Goal: Check status: Check status

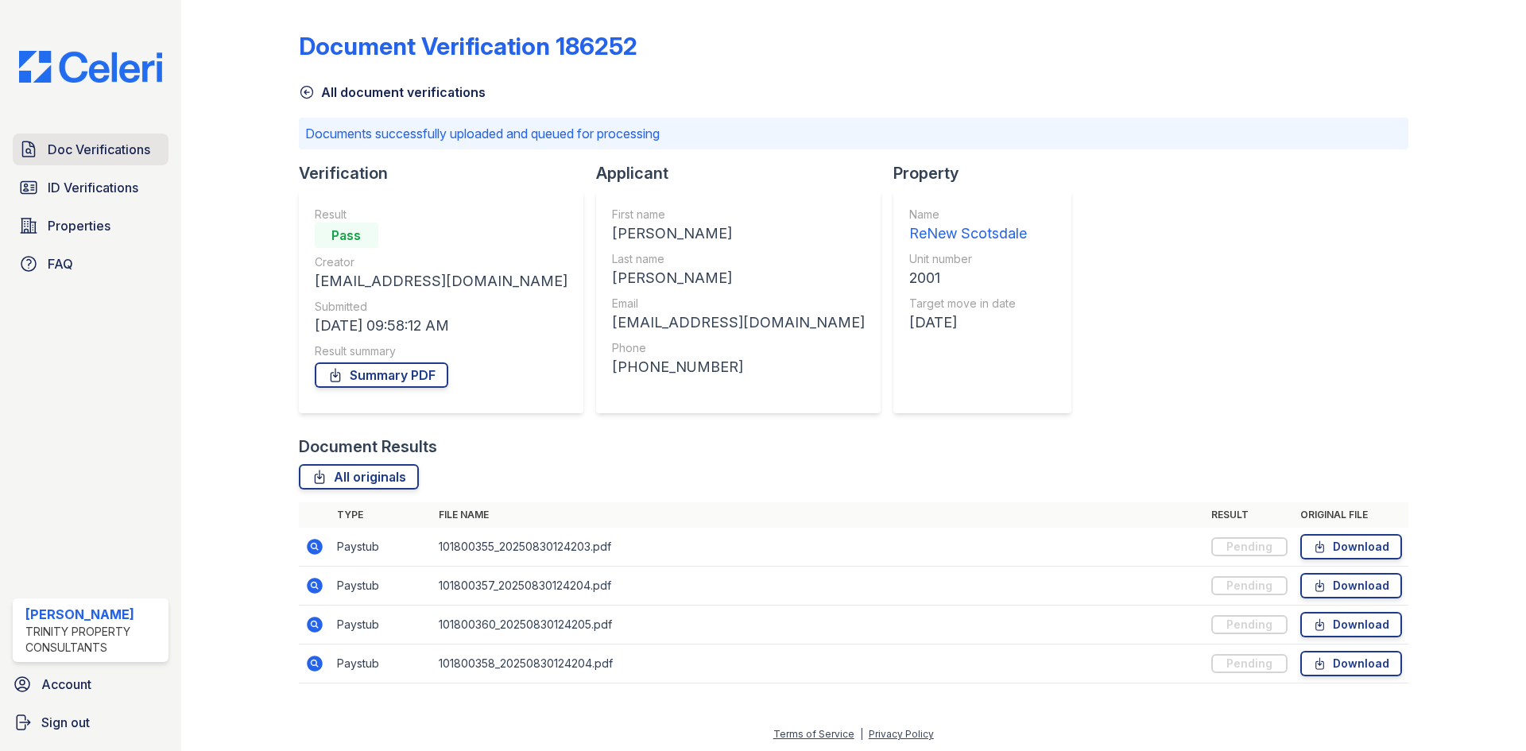
click at [91, 153] on span "Doc Verifications" at bounding box center [99, 149] width 103 height 19
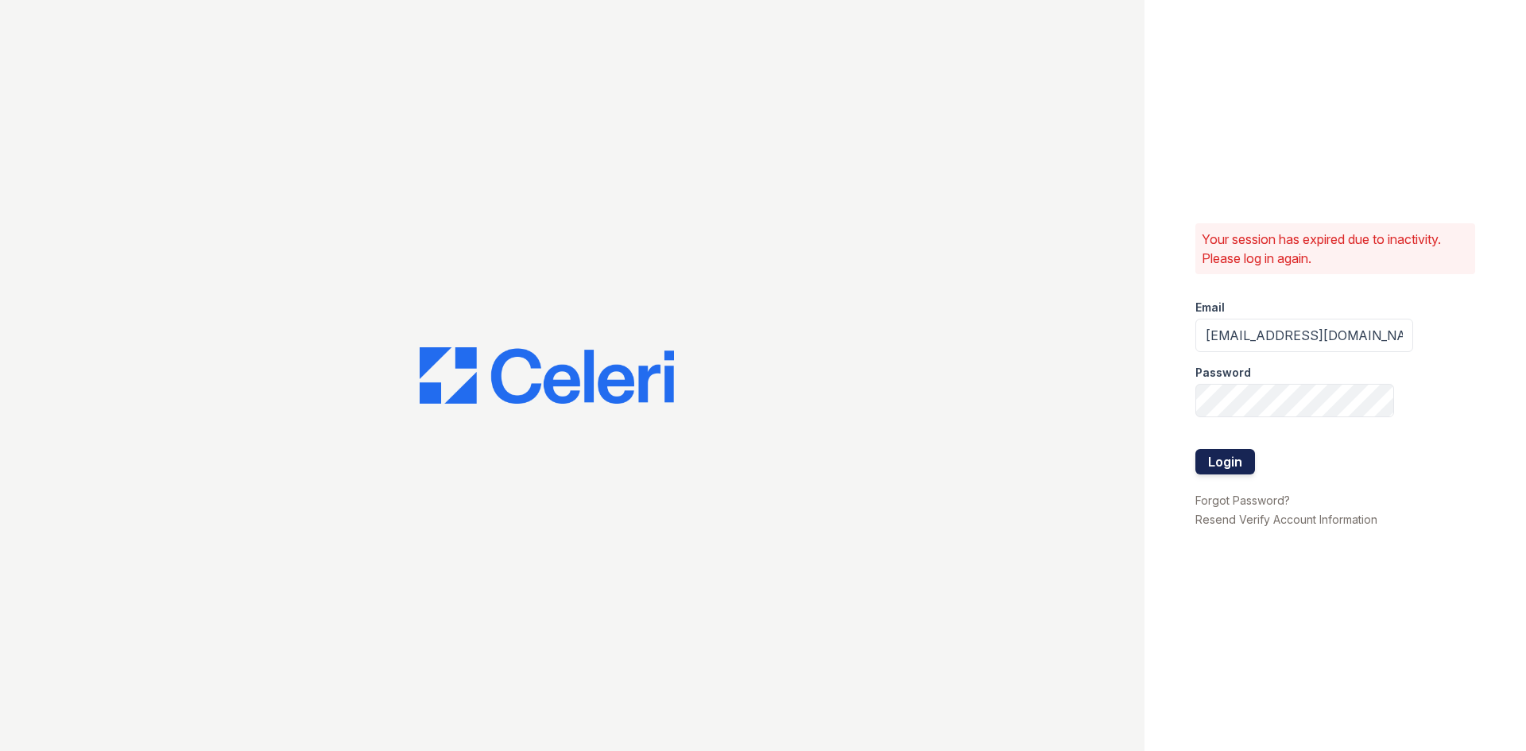
drag, startPoint x: 1178, startPoint y: 456, endPoint x: 1198, endPoint y: 462, distance: 21.4
click at [1191, 459] on div "Your session has expired due to inactivity. Please log in again. Email kdomingu…" at bounding box center [1334, 375] width 381 height 751
click at [1208, 465] on button "Login" at bounding box center [1225, 461] width 60 height 25
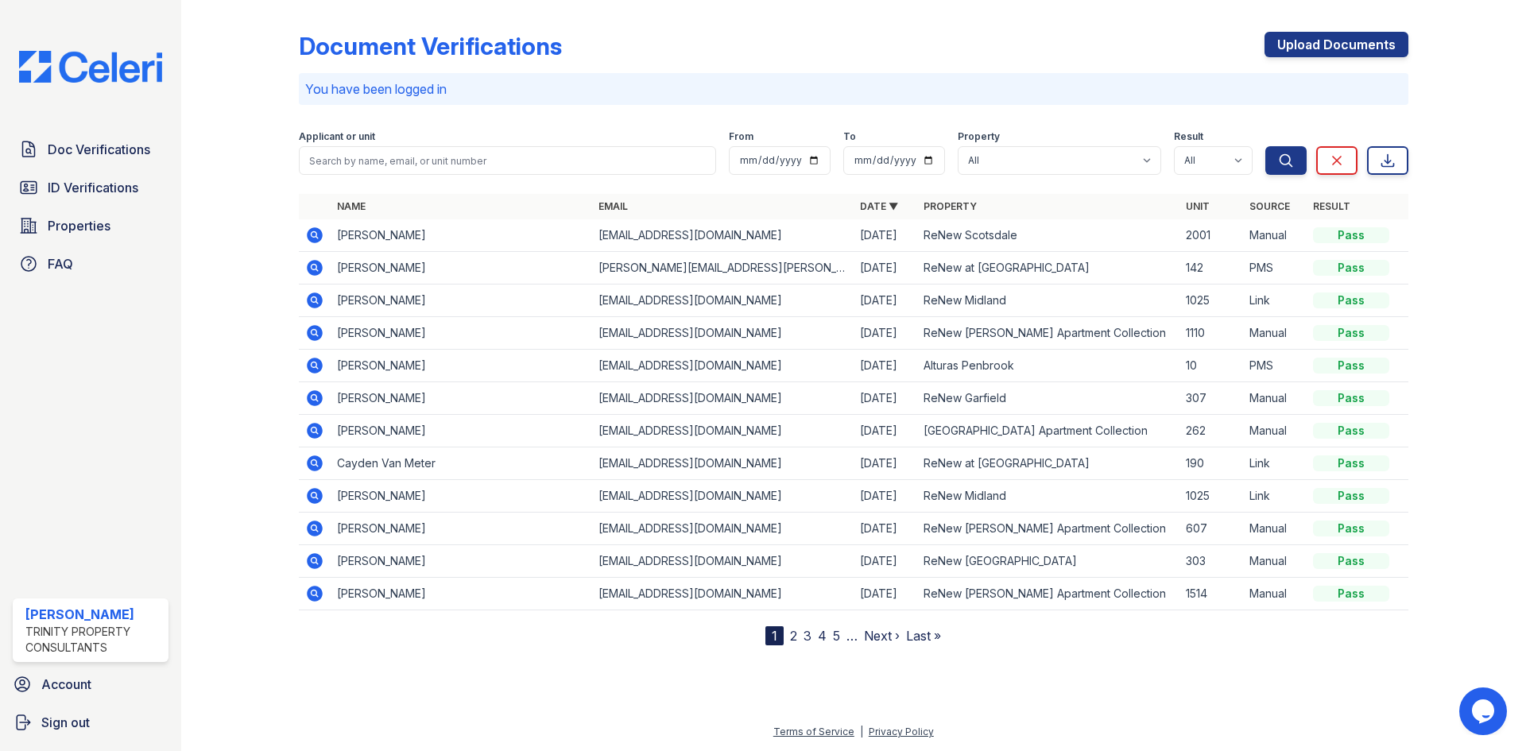
click at [106, 205] on div "Doc Verifications ID Verifications Properties FAQ" at bounding box center [90, 206] width 168 height 146
click at [131, 196] on span "ID Verifications" at bounding box center [93, 187] width 91 height 19
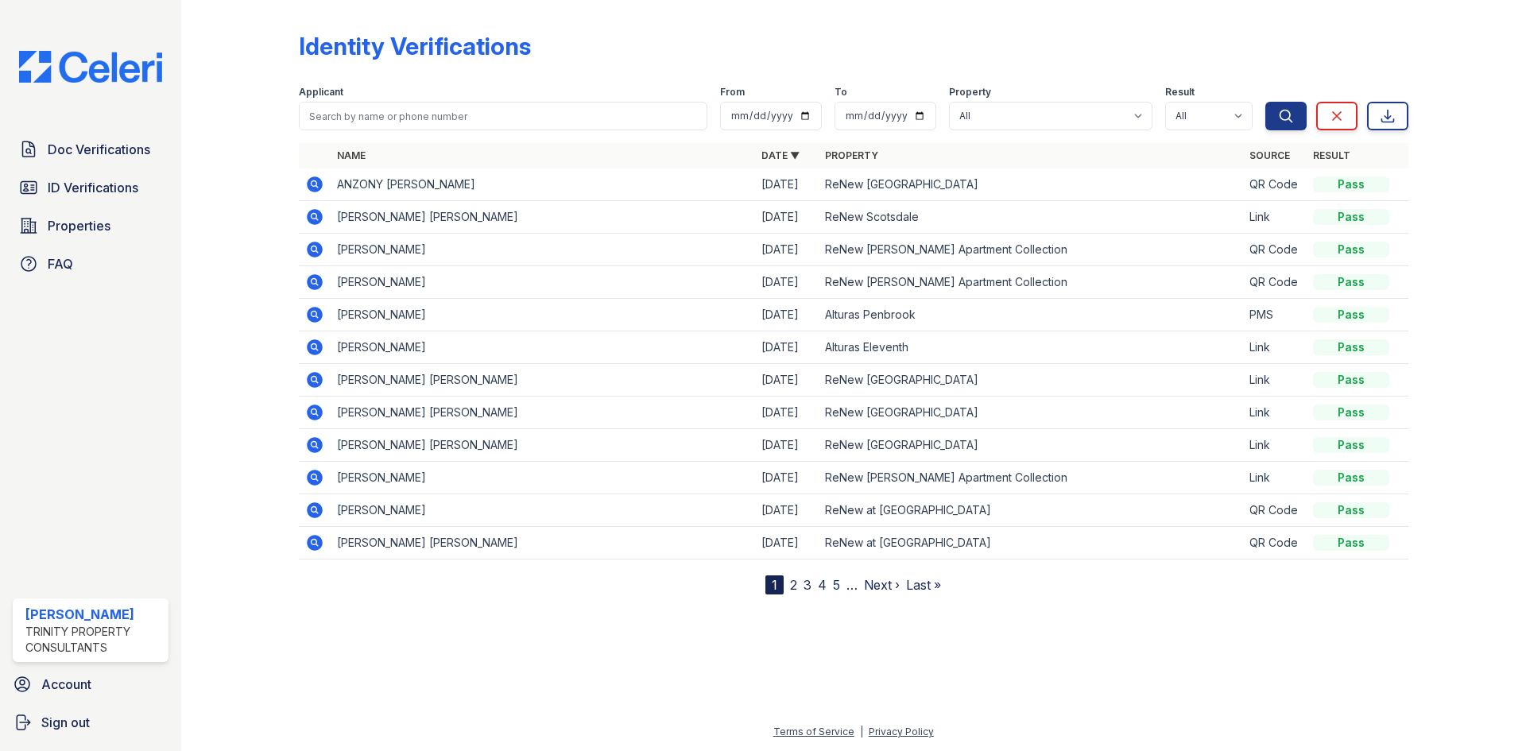
click at [319, 181] on icon at bounding box center [315, 184] width 16 height 16
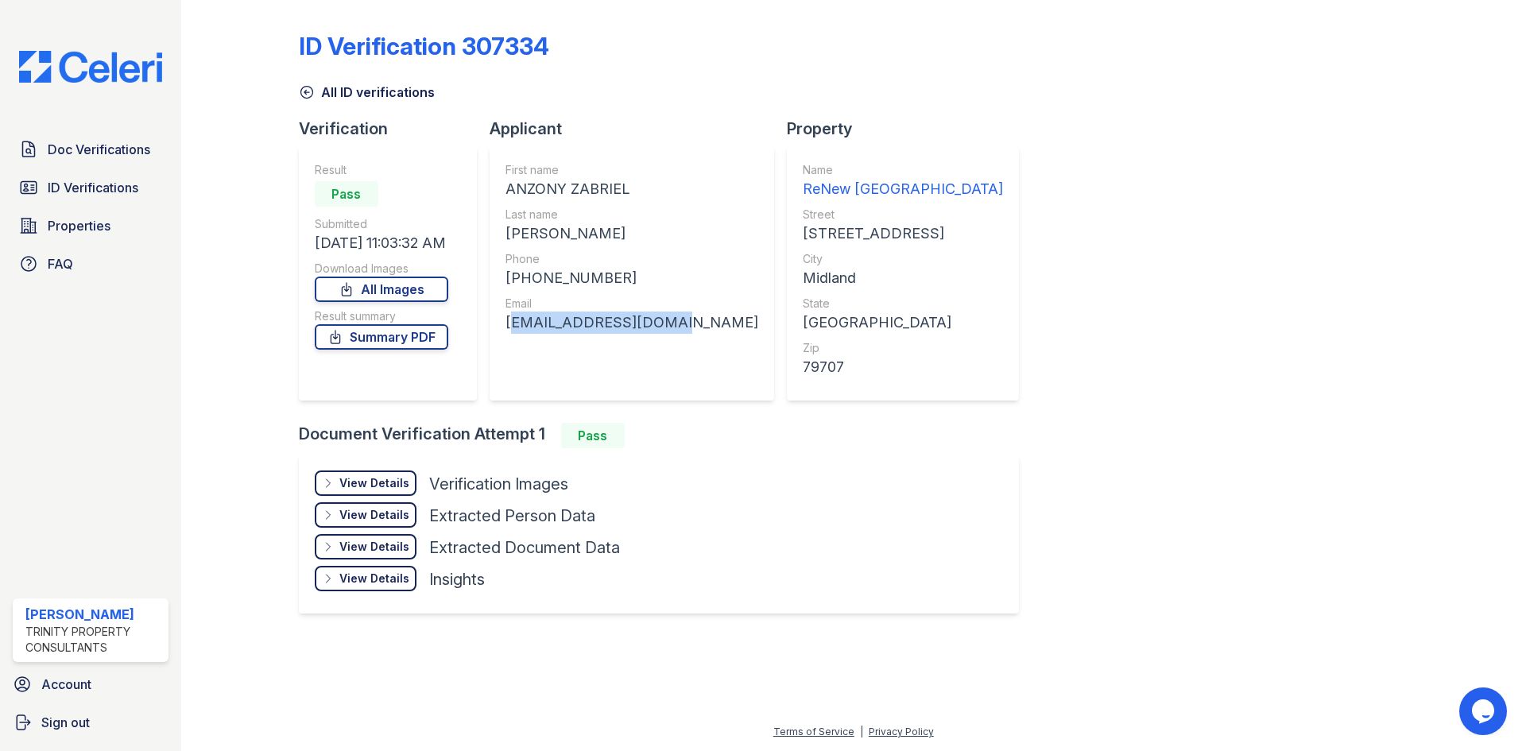
drag, startPoint x: 505, startPoint y: 322, endPoint x: 676, endPoint y: 317, distance: 170.9
click at [676, 317] on div "First name ANZONY ZABRIEL Last name [PERSON_NAME] Phone [PHONE_NUMBER] Email [E…" at bounding box center [631, 273] width 284 height 254
copy div "[EMAIL_ADDRESS][DOMAIN_NAME]"
click at [1125, 284] on div "ID Verification 307334 All ID verifications Verification Result Pass Submitted …" at bounding box center [853, 320] width 1109 height 629
